Goal: Task Accomplishment & Management: Manage account settings

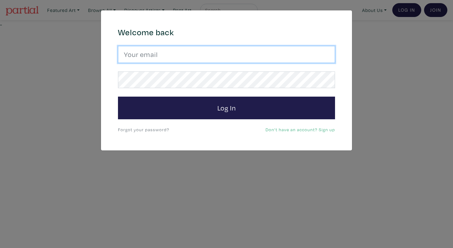
click at [192, 52] on input "email" at bounding box center [226, 54] width 217 height 17
type input "anoomub45@gmail.com"
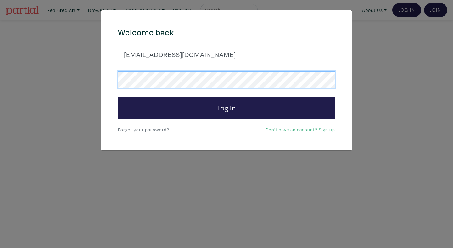
click at [118, 97] on button "Log In" at bounding box center [226, 108] width 217 height 23
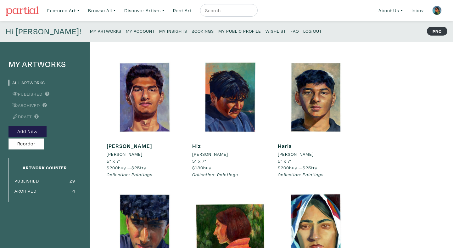
click at [191, 31] on small "Bookings" at bounding box center [202, 31] width 22 height 6
